Goal: Information Seeking & Learning: Learn about a topic

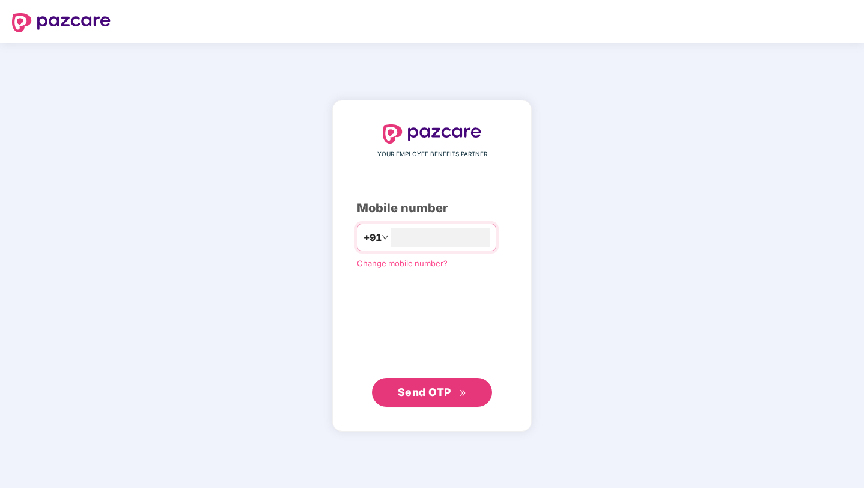
type input "*"
type input "**********"
click at [451, 399] on span "Send OTP" at bounding box center [432, 391] width 69 height 17
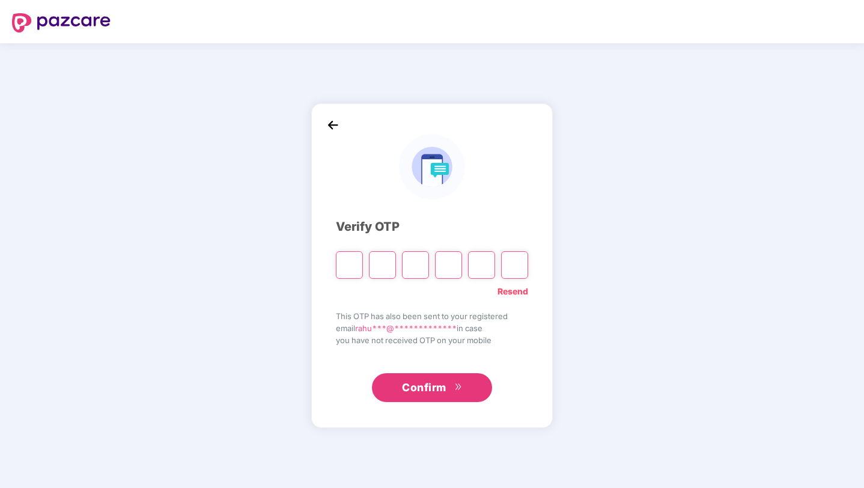
type input "*"
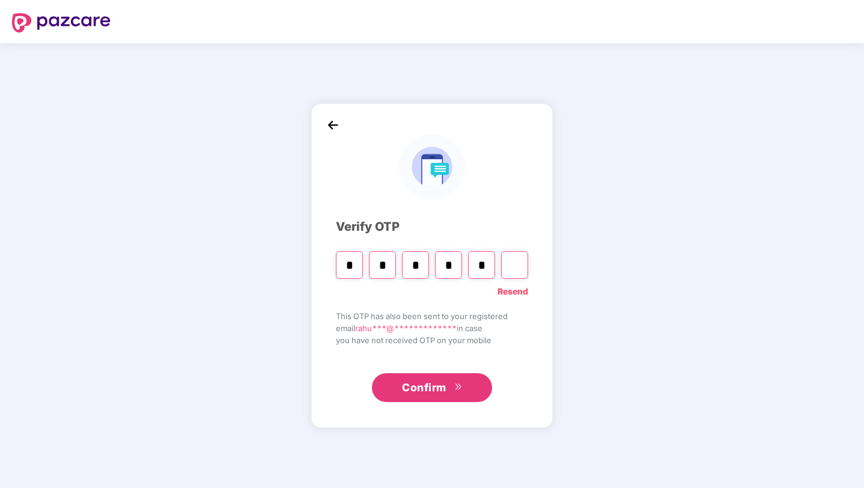
type input "*"
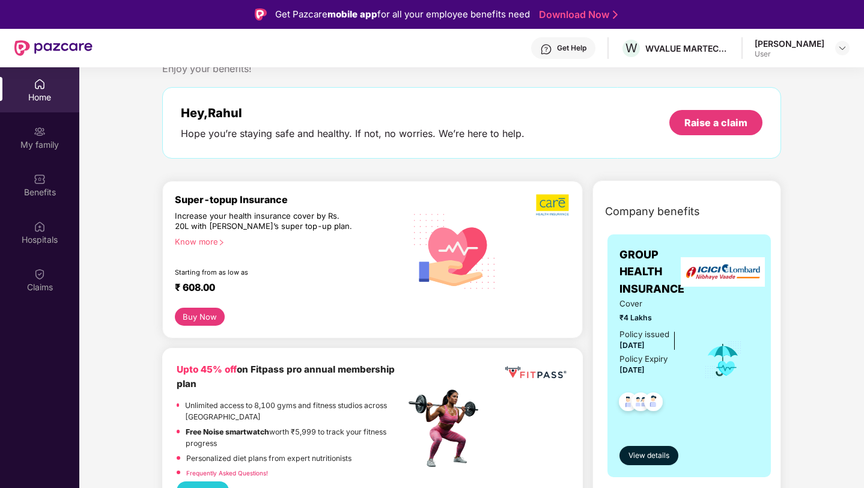
scroll to position [38, 0]
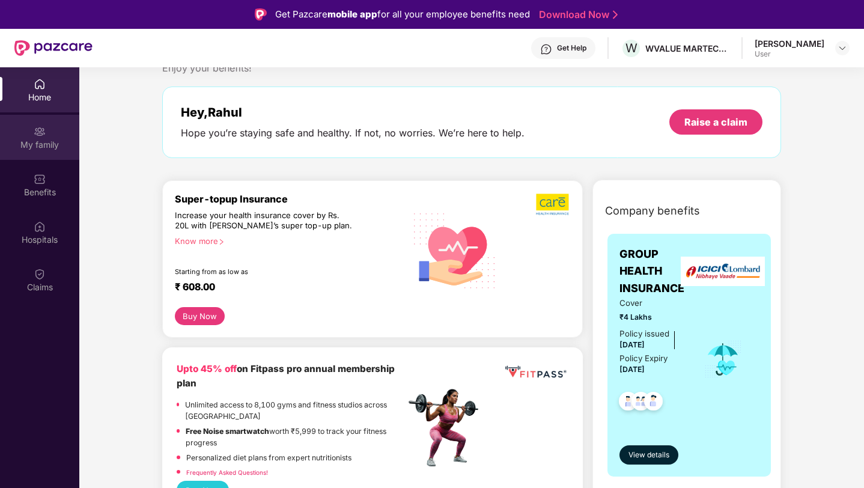
click at [29, 141] on div "My family" at bounding box center [39, 145] width 79 height 12
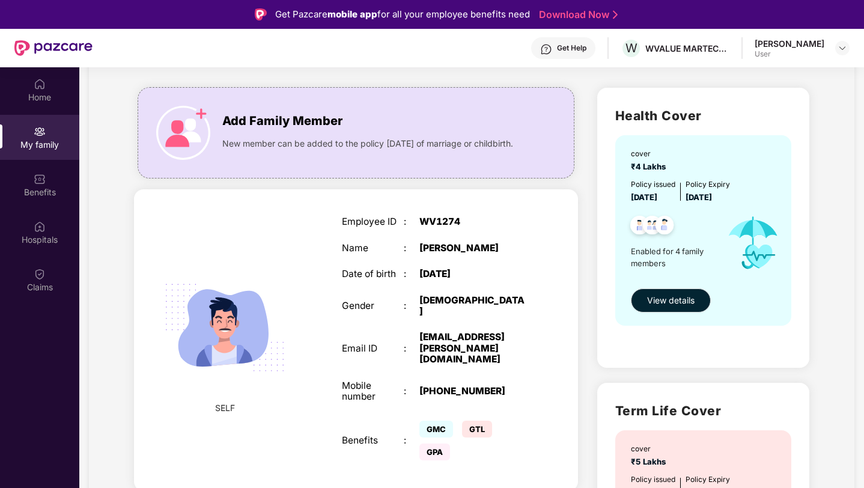
scroll to position [82, 0]
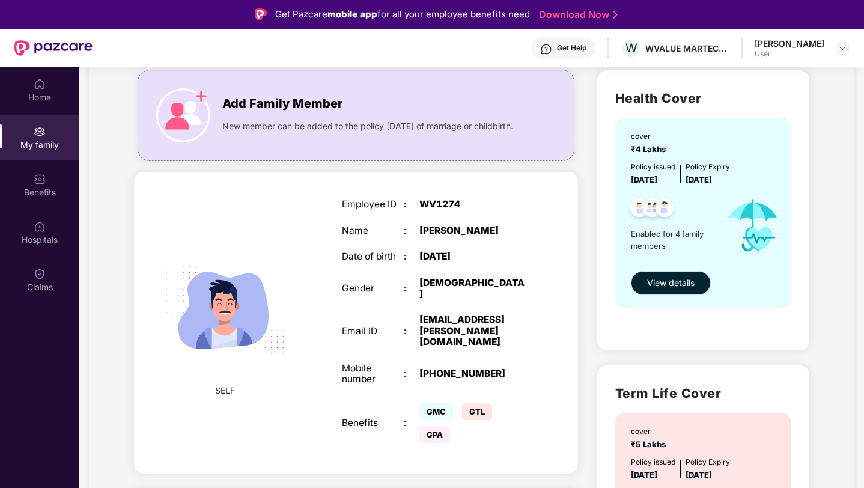
click at [663, 283] on span "View details" at bounding box center [670, 282] width 47 height 13
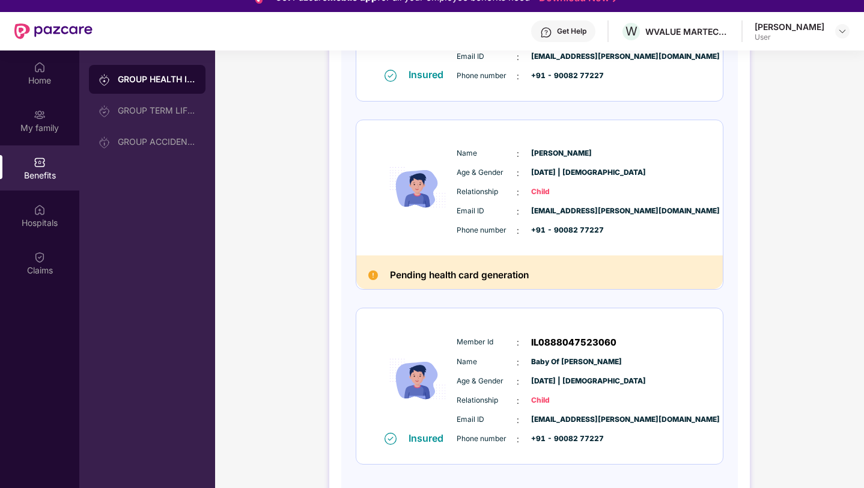
scroll to position [67, 0]
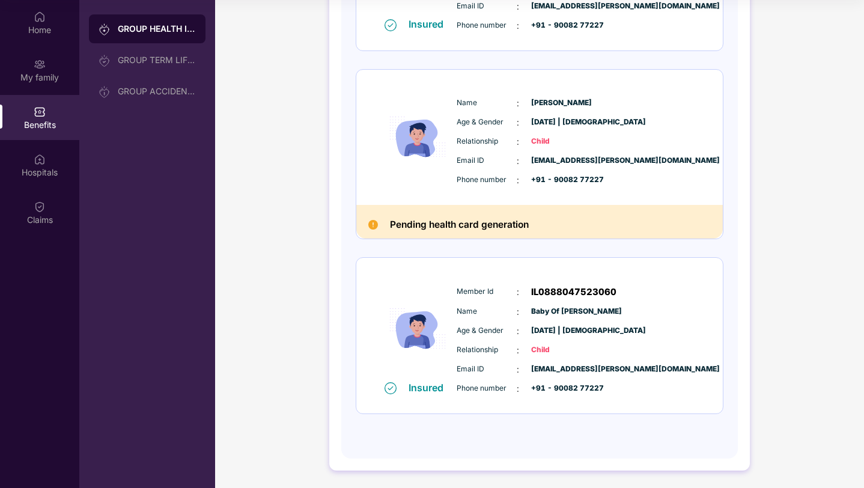
click at [476, 231] on h2 "Pending health card generation" at bounding box center [459, 225] width 139 height 16
click at [464, 225] on h2 "Pending health card generation" at bounding box center [459, 225] width 139 height 16
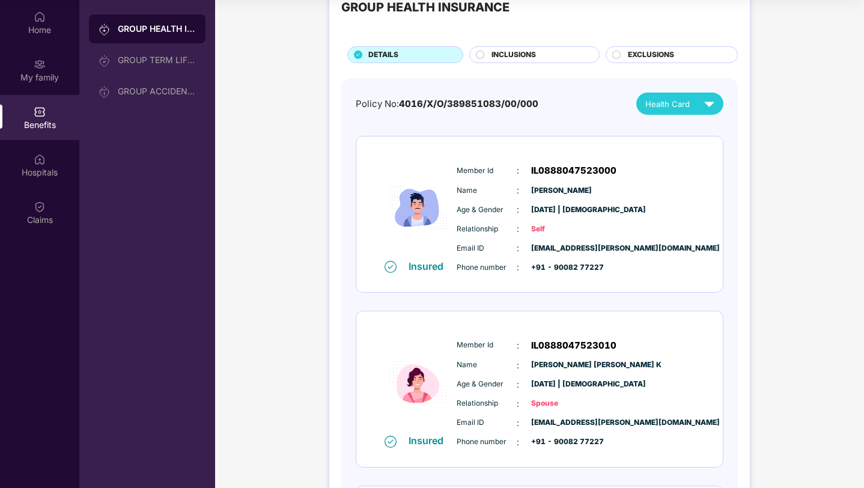
scroll to position [42, 0]
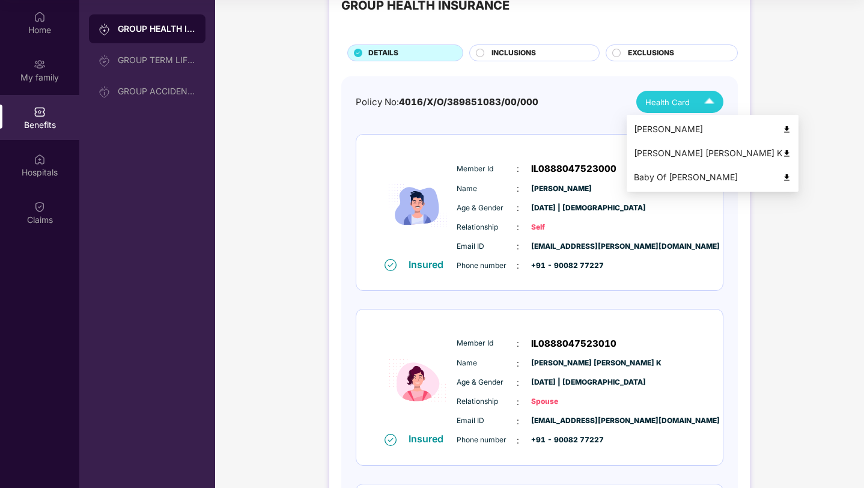
click at [677, 100] on span "Health Card" at bounding box center [667, 102] width 44 height 12
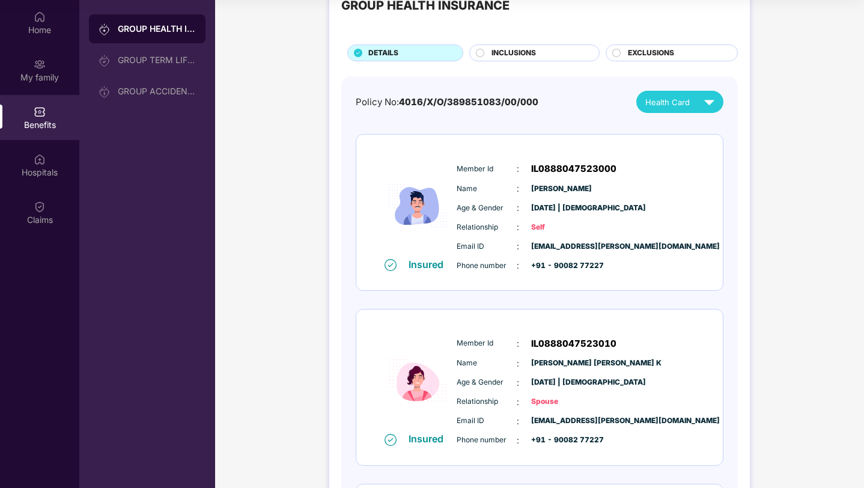
click at [575, 97] on div "Policy No: 4016/X/O/389851083/00/000 Health Card" at bounding box center [540, 102] width 368 height 22
click at [531, 49] on span "INCLUSIONS" at bounding box center [513, 52] width 44 height 11
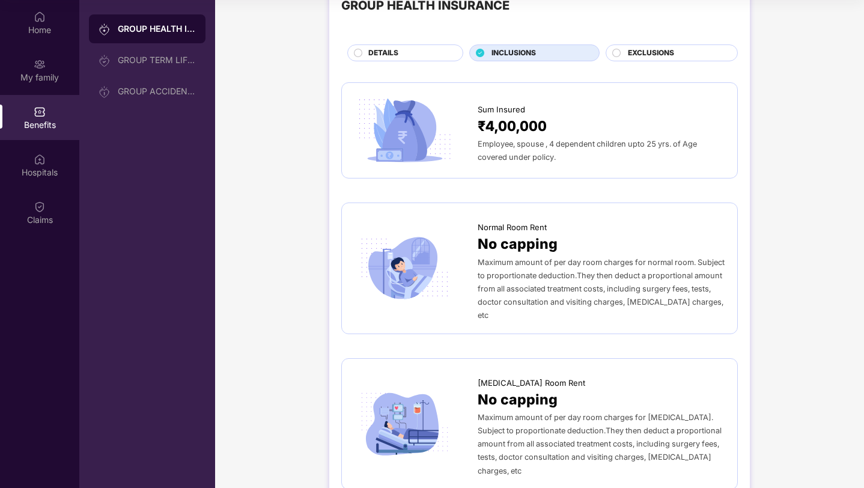
click at [653, 56] on span "EXCLUSIONS" at bounding box center [651, 52] width 46 height 11
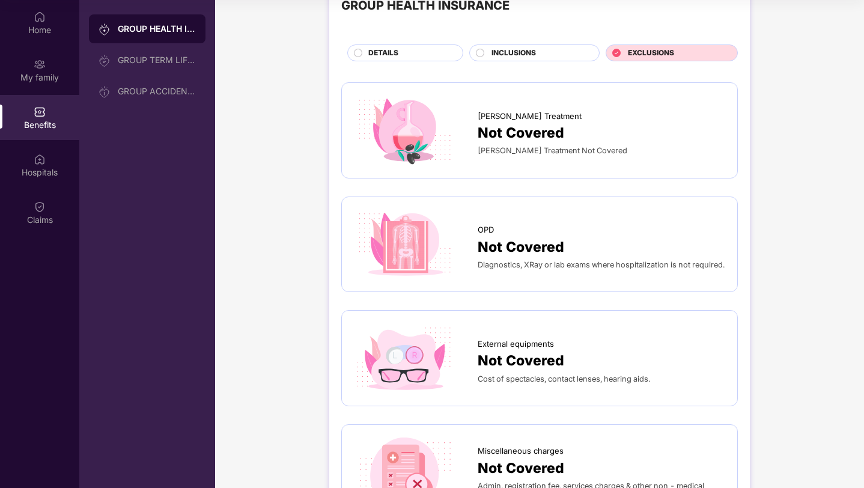
click at [398, 56] on div "DETAILS" at bounding box center [409, 53] width 94 height 13
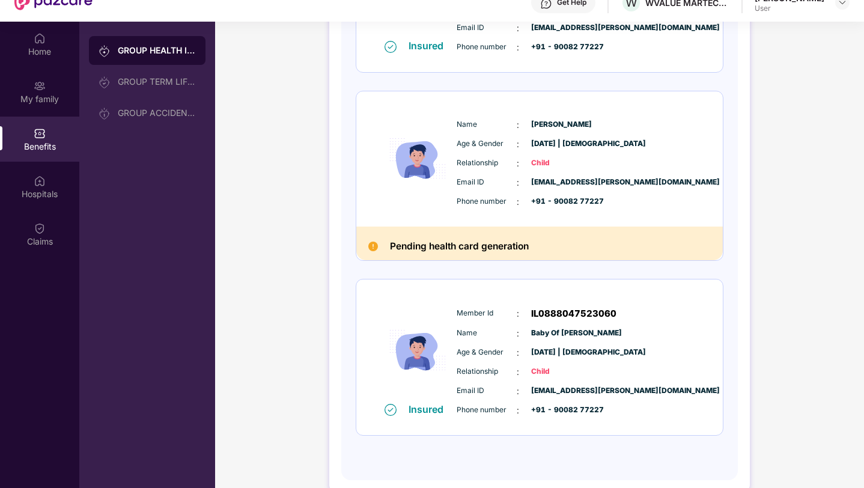
scroll to position [47, 0]
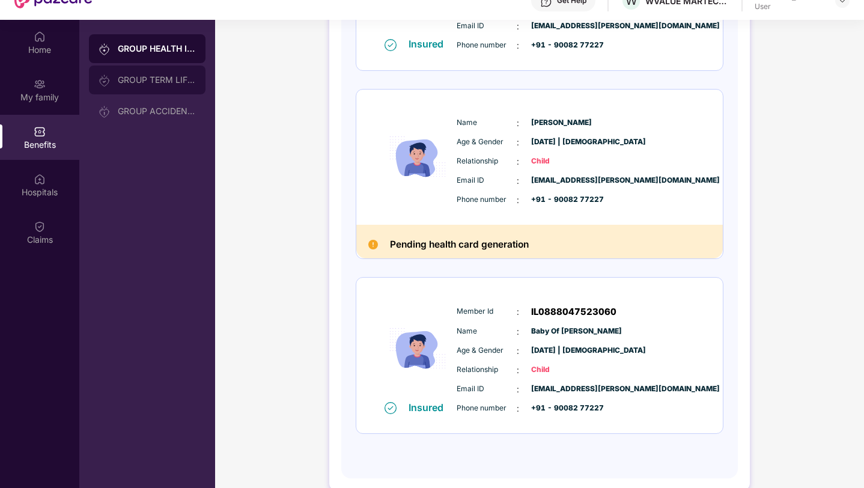
click at [154, 79] on div "GROUP TERM LIFE INSURANCE" at bounding box center [157, 80] width 78 height 10
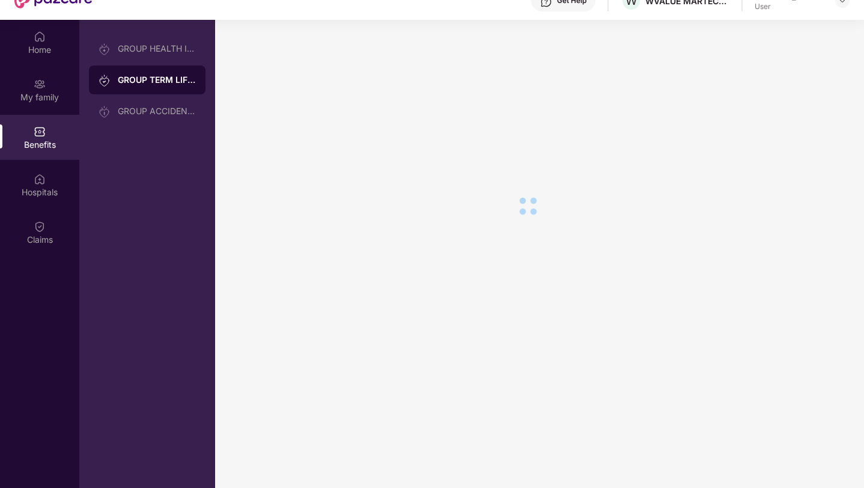
scroll to position [0, 0]
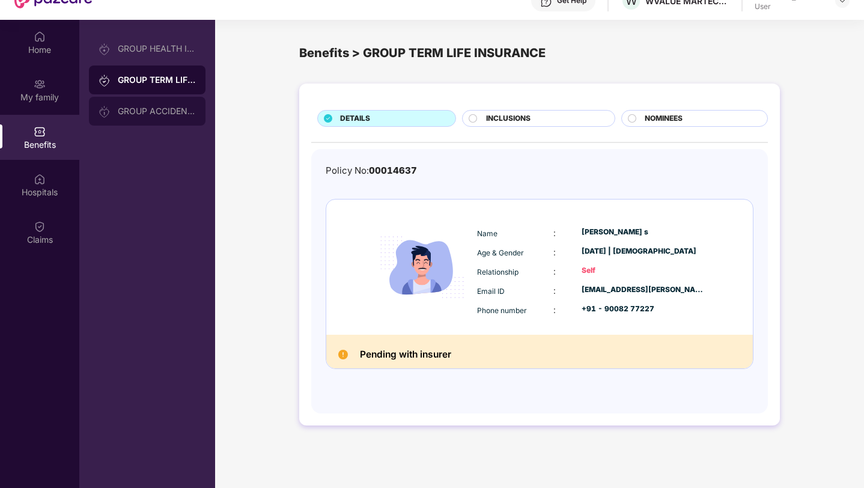
click at [174, 109] on div "GROUP ACCIDENTAL INSURANCE" at bounding box center [157, 111] width 78 height 10
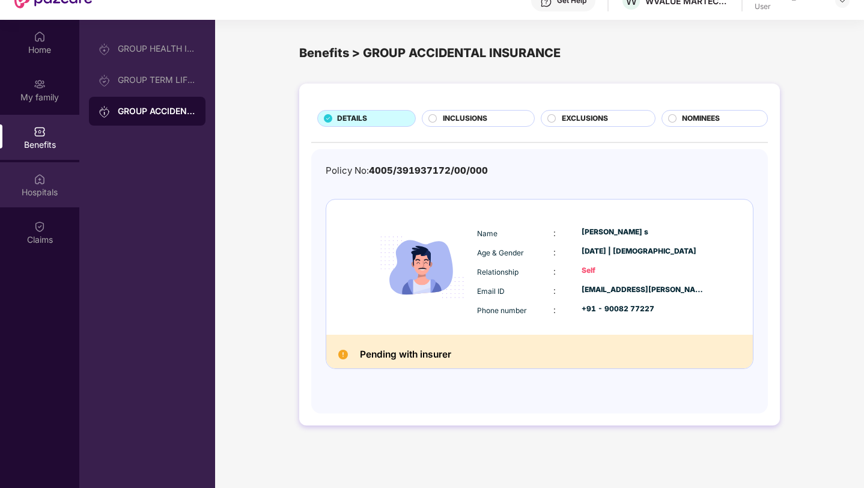
click at [40, 195] on div "Hospitals" at bounding box center [39, 192] width 79 height 12
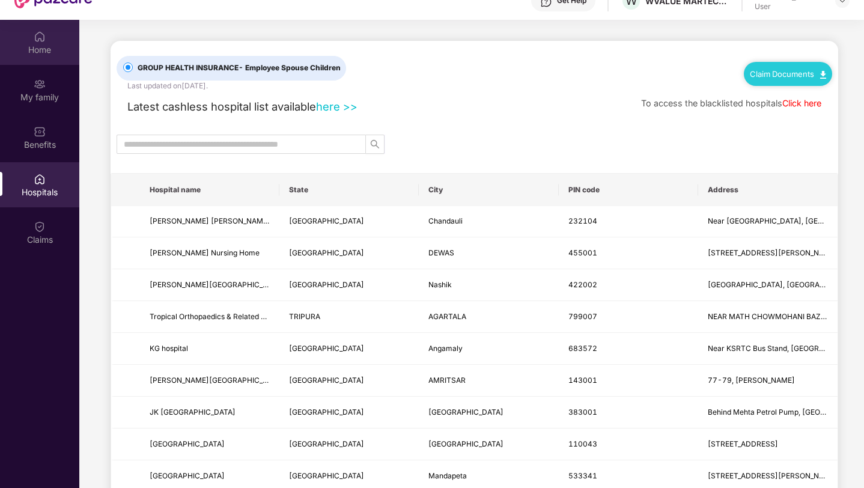
click at [38, 44] on div "Home" at bounding box center [39, 50] width 79 height 12
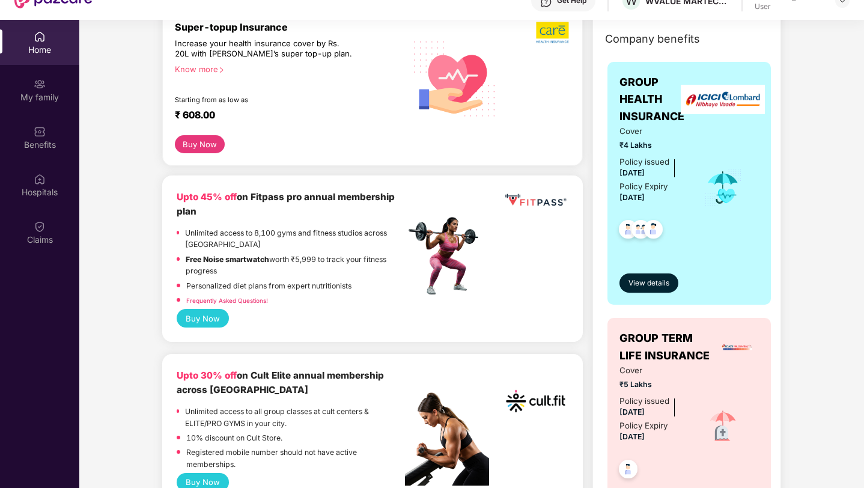
scroll to position [168, 0]
